Goal: Task Accomplishment & Management: Use online tool/utility

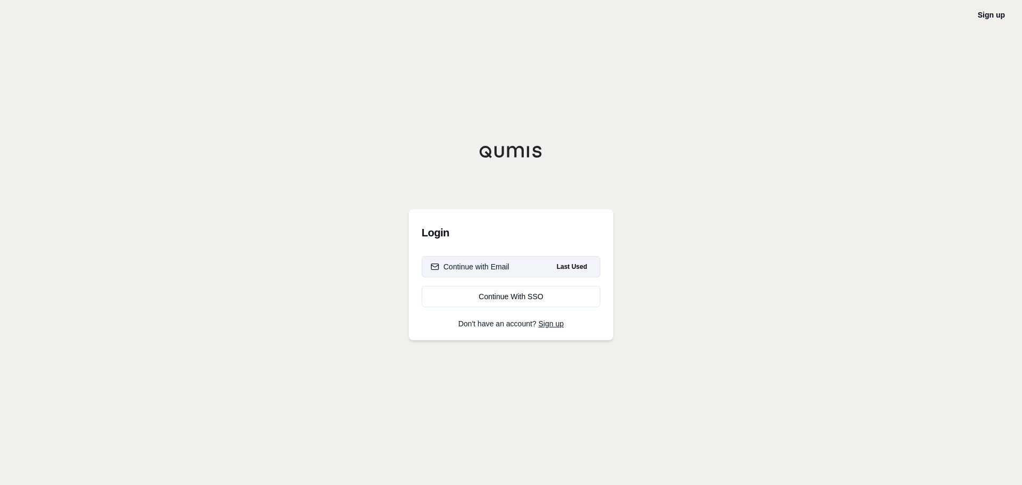
click at [488, 269] on div "Continue with Email" at bounding box center [470, 266] width 79 height 11
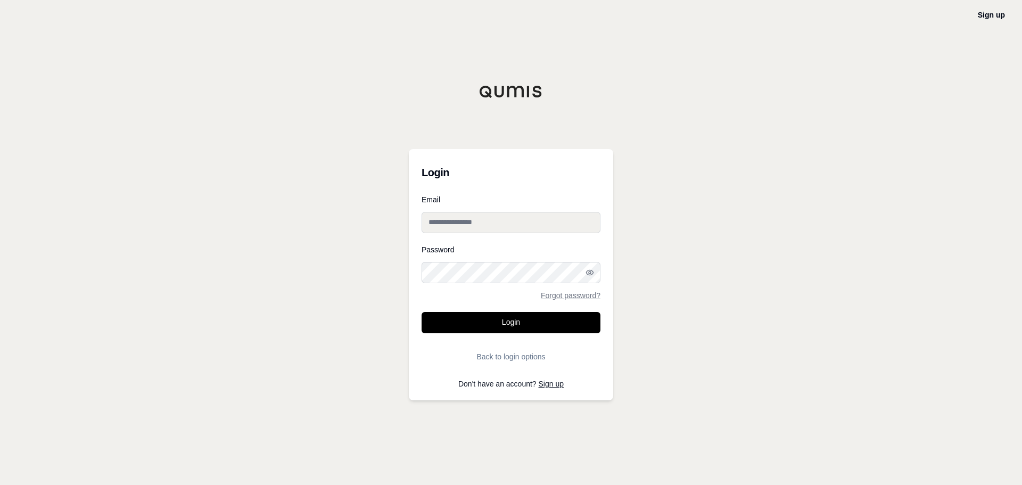
type input "**********"
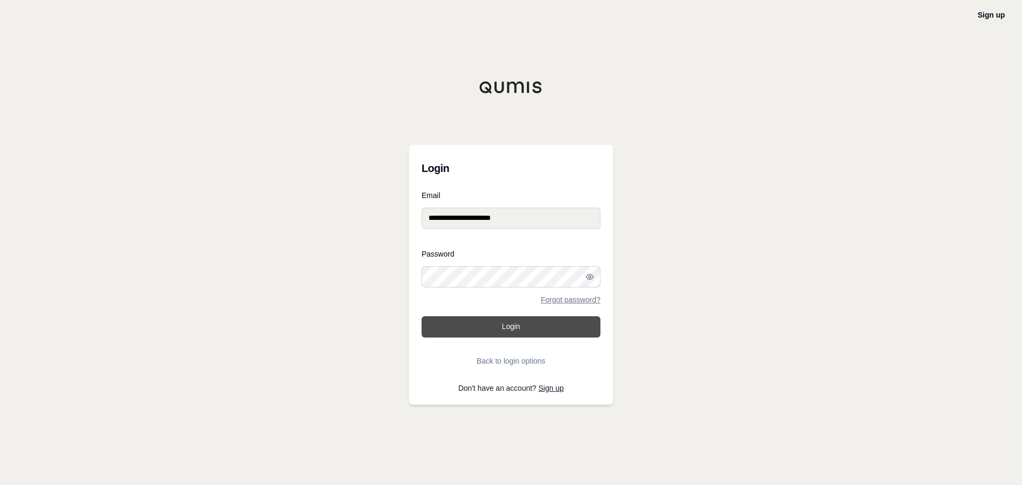
click at [525, 322] on button "Login" at bounding box center [511, 326] width 179 height 21
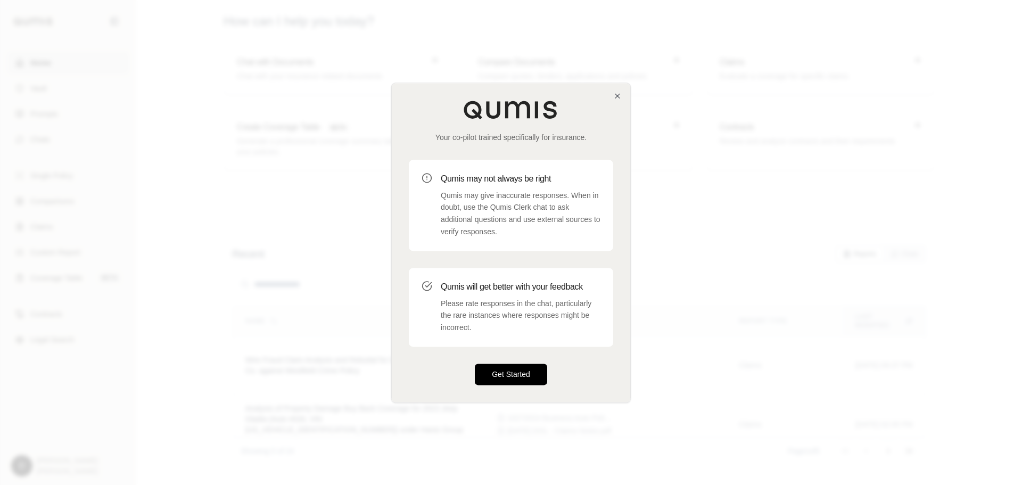
click at [507, 371] on button "Get Started" at bounding box center [511, 374] width 72 height 21
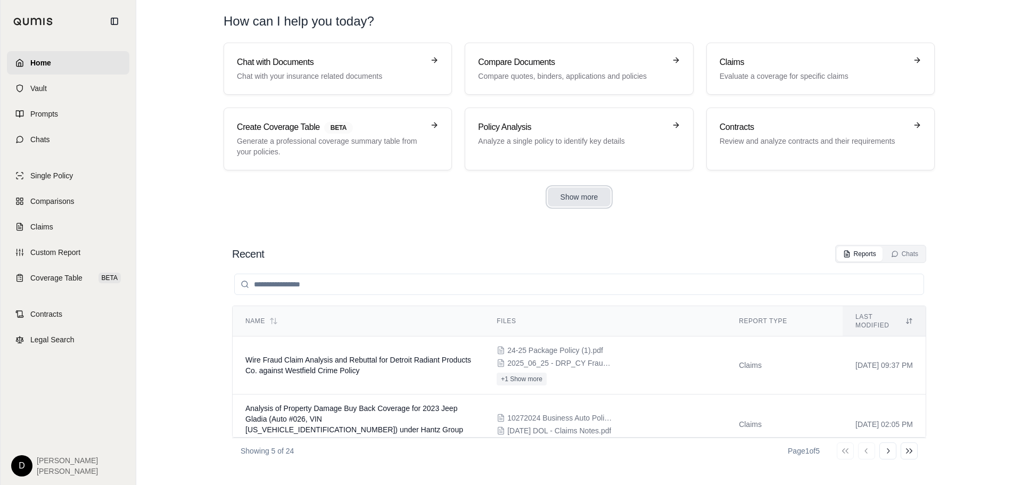
click at [575, 192] on button "Show more" at bounding box center [579, 196] width 63 height 19
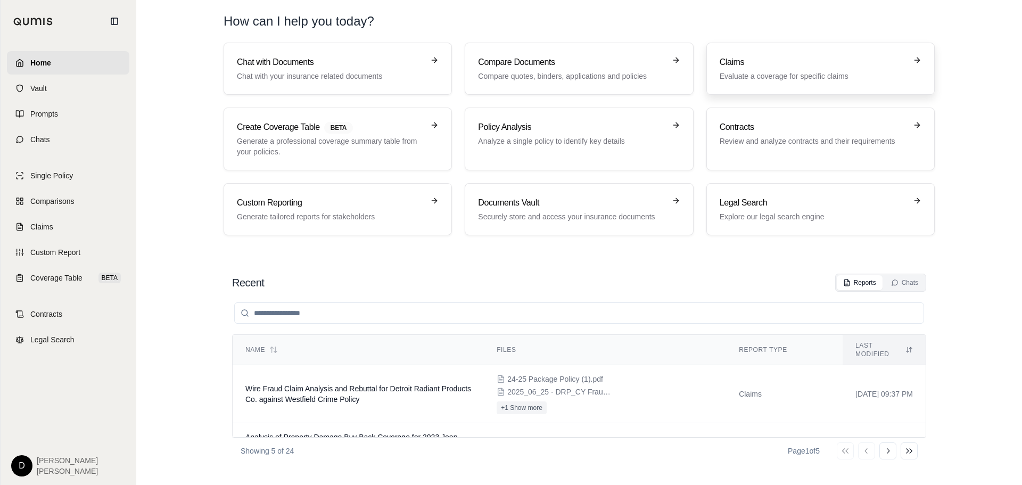
click at [796, 63] on h3 "Claims" at bounding box center [813, 62] width 187 height 13
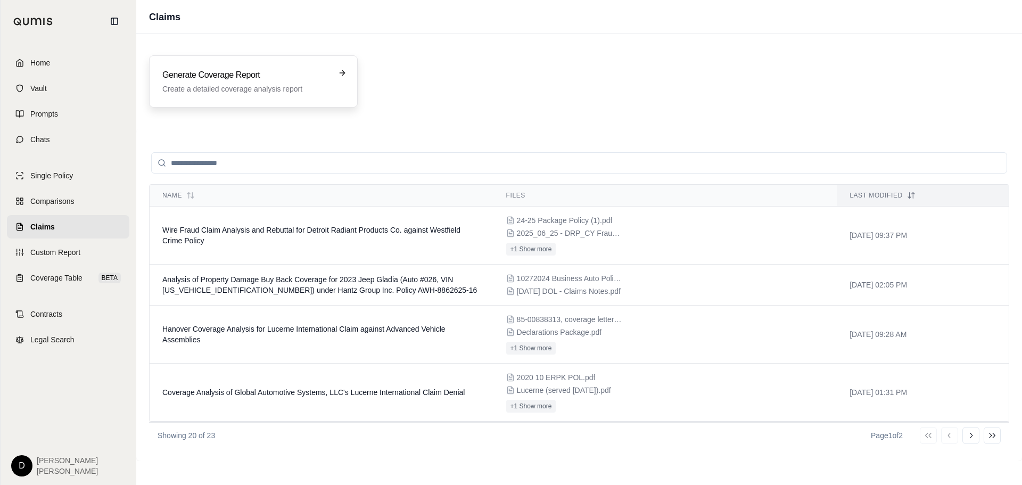
click at [168, 78] on h3 "Generate Coverage Report" at bounding box center [245, 75] width 167 height 13
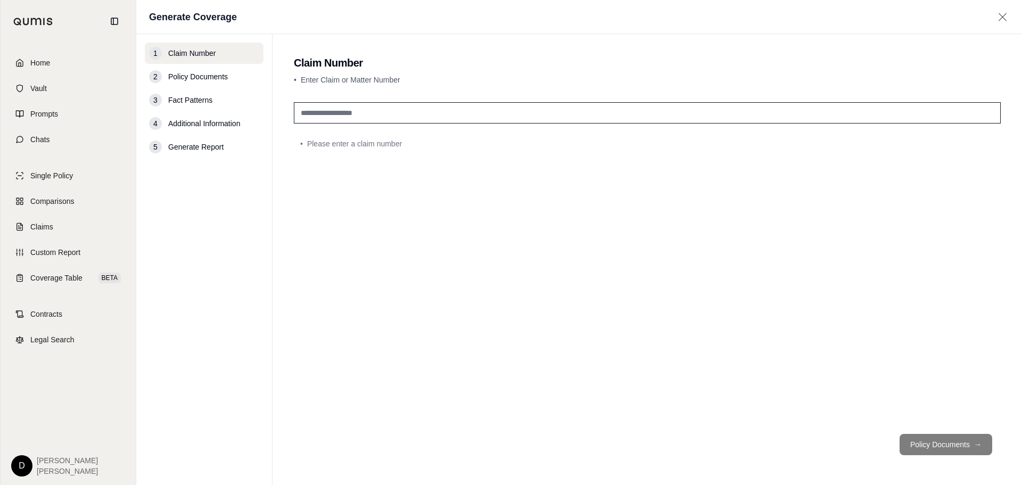
click at [345, 112] on input "text" at bounding box center [647, 112] width 707 height 21
type input "**********"
click at [941, 441] on button "Policy Documents →" at bounding box center [946, 444] width 93 height 21
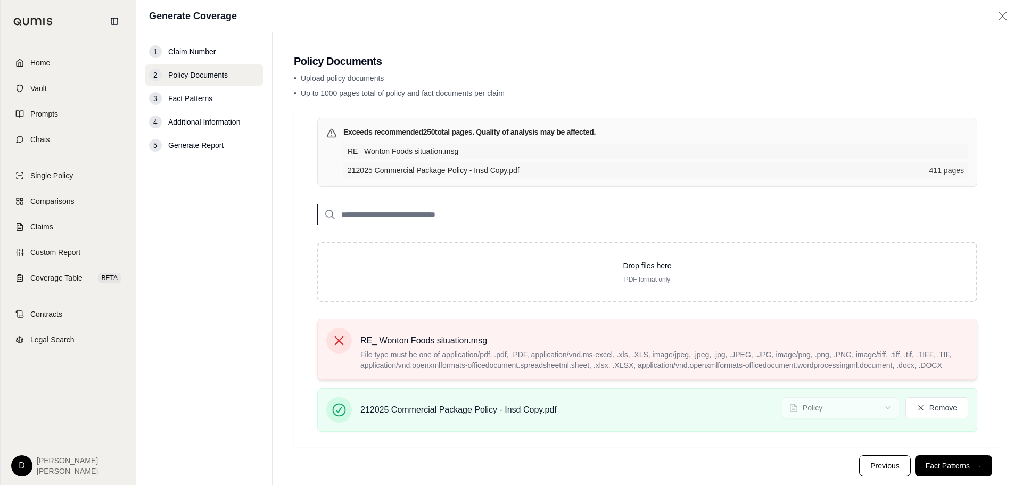
click at [344, 342] on icon at bounding box center [339, 340] width 15 height 15
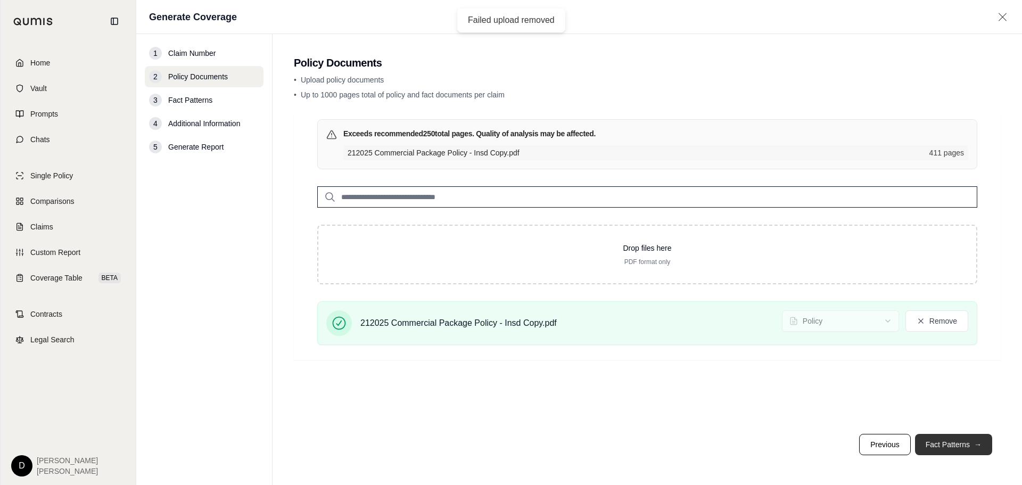
click at [952, 447] on button "Fact Patterns →" at bounding box center [953, 444] width 77 height 21
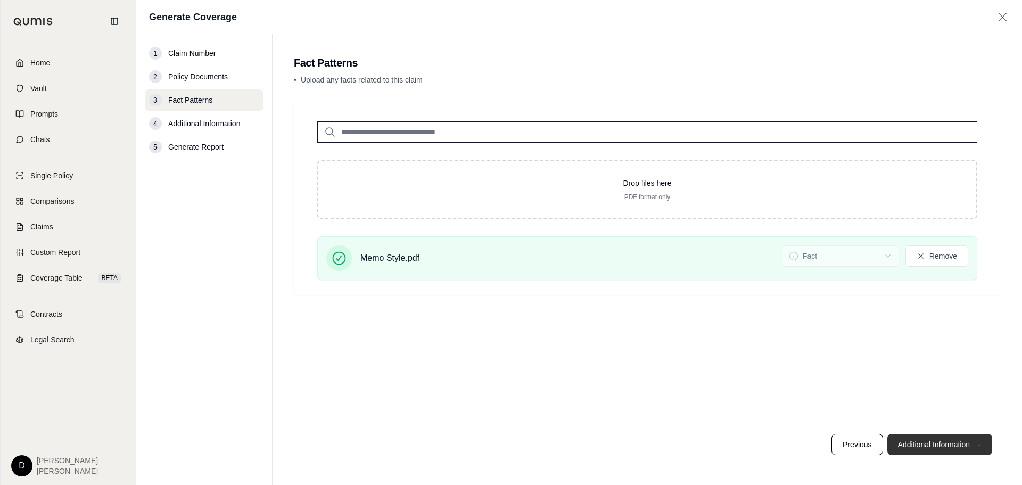
click at [949, 445] on button "Additional Information →" at bounding box center [940, 444] width 105 height 21
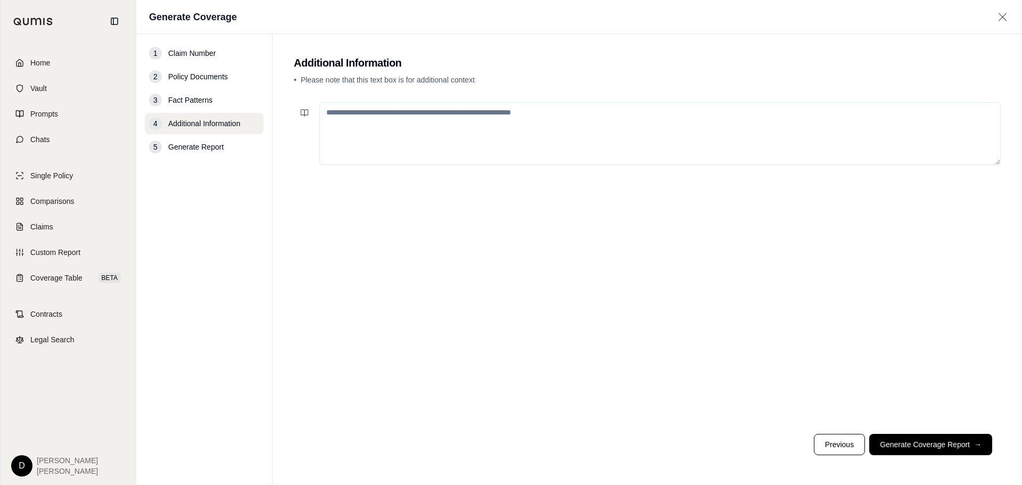
click at [447, 116] on textarea at bounding box center [661, 133] width 682 height 63
type textarea "*"
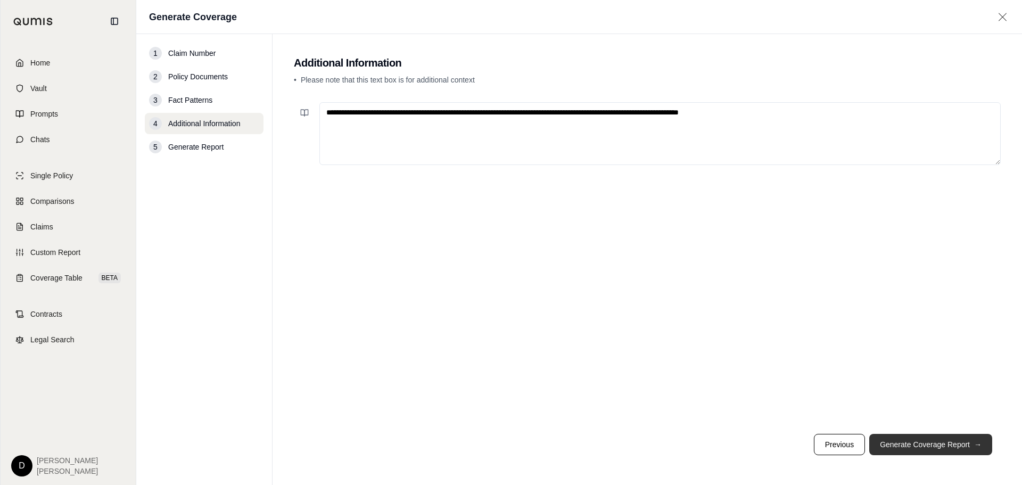
type textarea "**********"
click at [935, 441] on button "Generate Coverage Report →" at bounding box center [931, 444] width 123 height 21
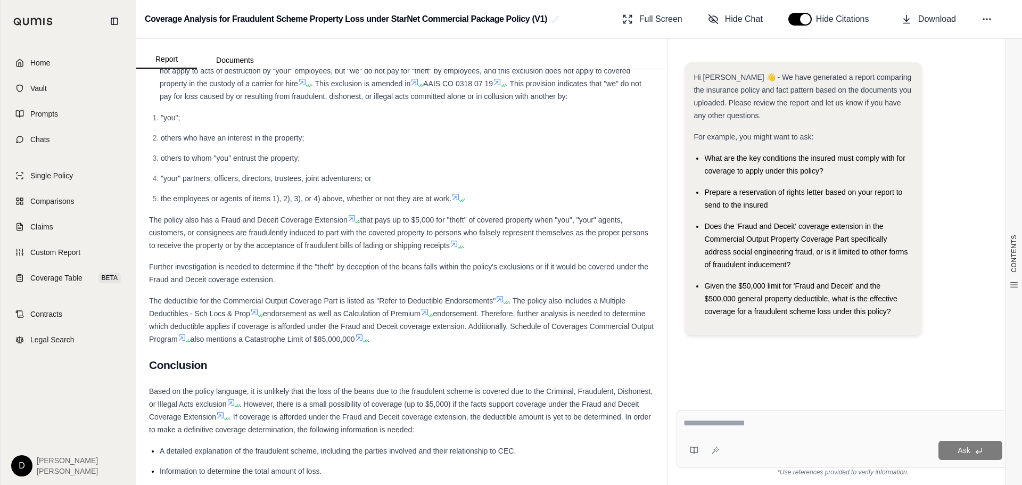
scroll to position [1065, 0]
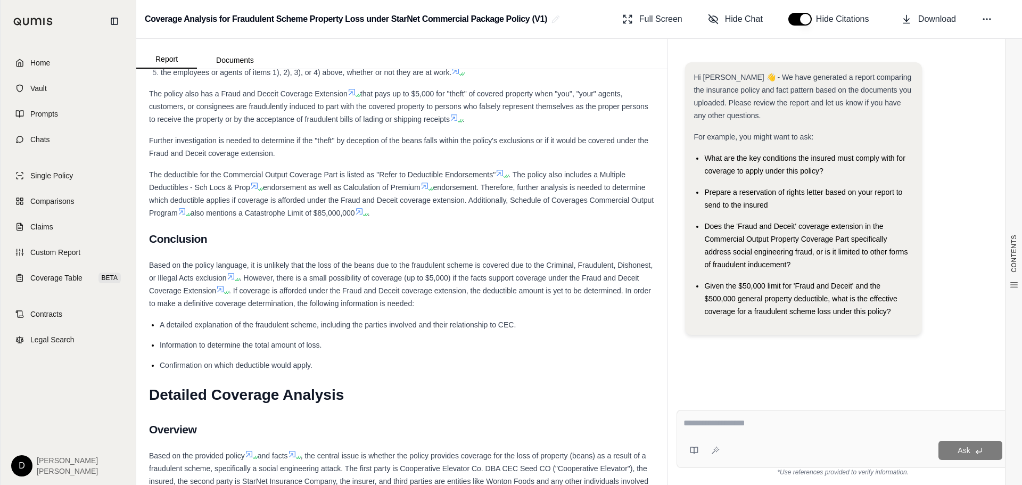
click at [710, 424] on textarea at bounding box center [843, 423] width 319 height 13
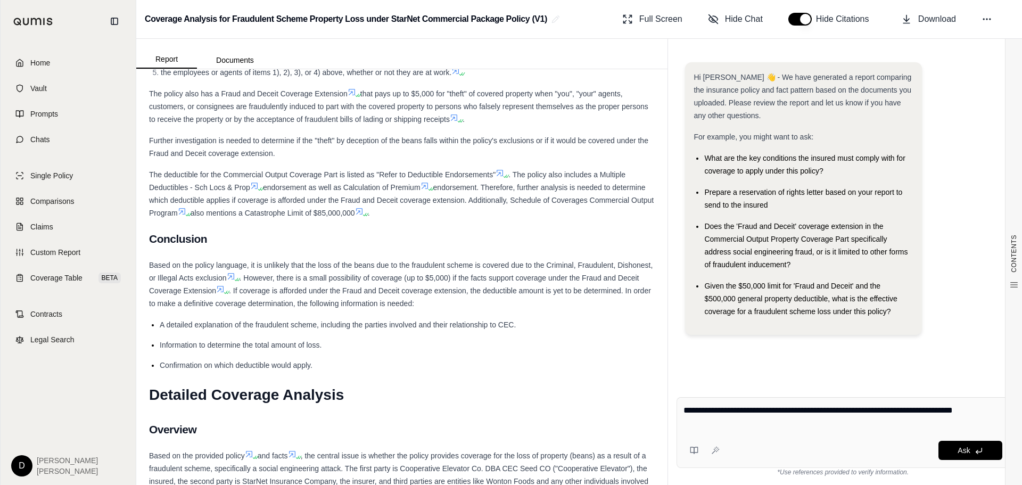
type textarea "**********"
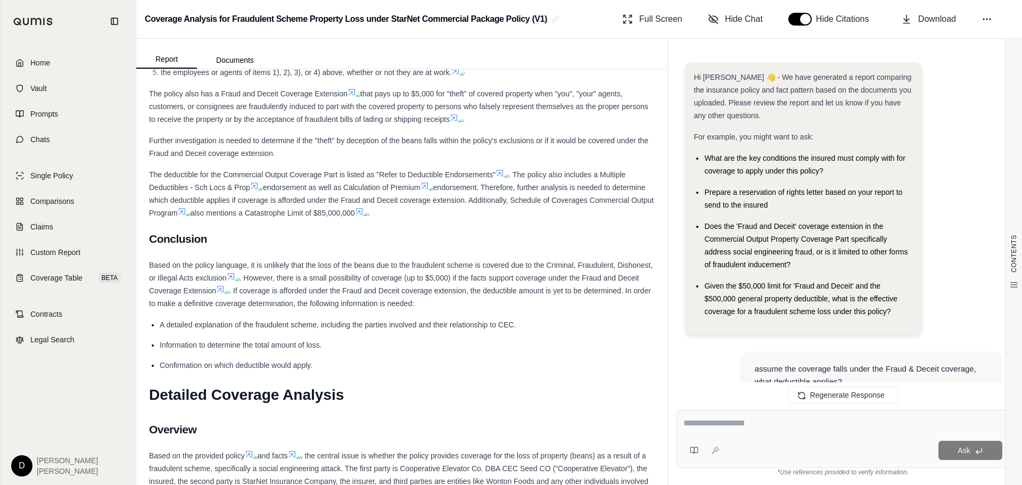
scroll to position [872, 0]
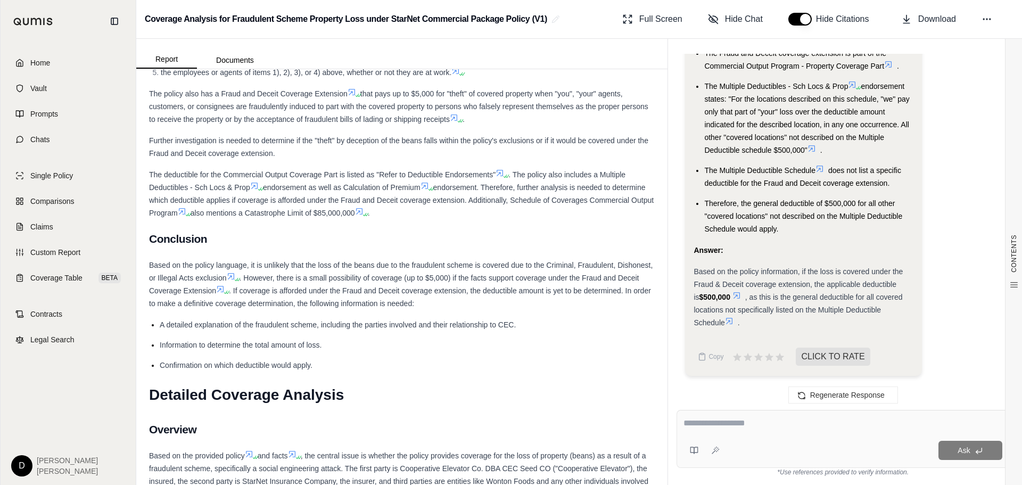
click at [731, 319] on icon at bounding box center [729, 321] width 9 height 9
click at [736, 316] on div "Based on the policy information, if the loss is covered under the Fraud & Decei…" at bounding box center [803, 297] width 219 height 64
click at [733, 321] on icon at bounding box center [729, 321] width 6 height 6
click at [732, 321] on icon at bounding box center [729, 321] width 6 height 6
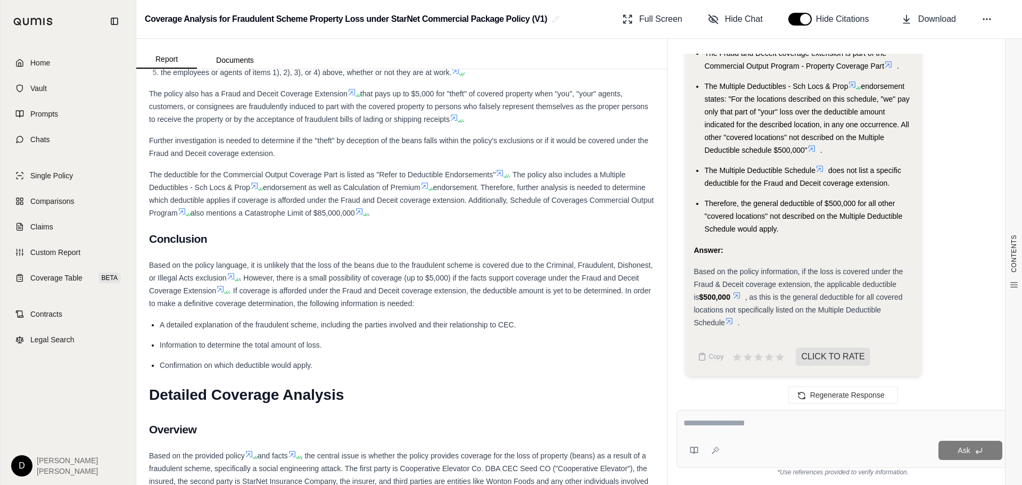
click at [733, 291] on icon at bounding box center [737, 295] width 9 height 9
click at [733, 294] on icon at bounding box center [737, 295] width 9 height 9
click at [502, 169] on icon at bounding box center [500, 173] width 9 height 9
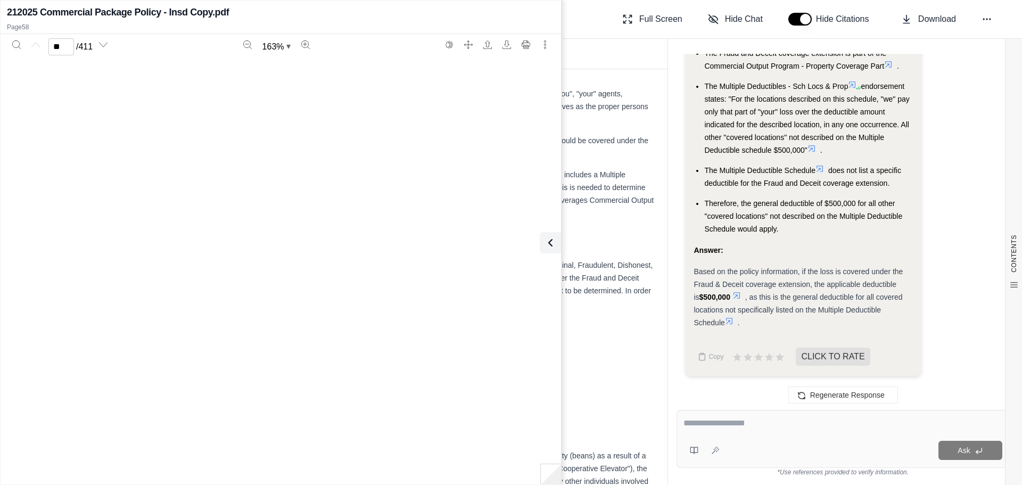
scroll to position [39163, 0]
type input "**"
